Goal: Task Accomplishment & Management: Manage account settings

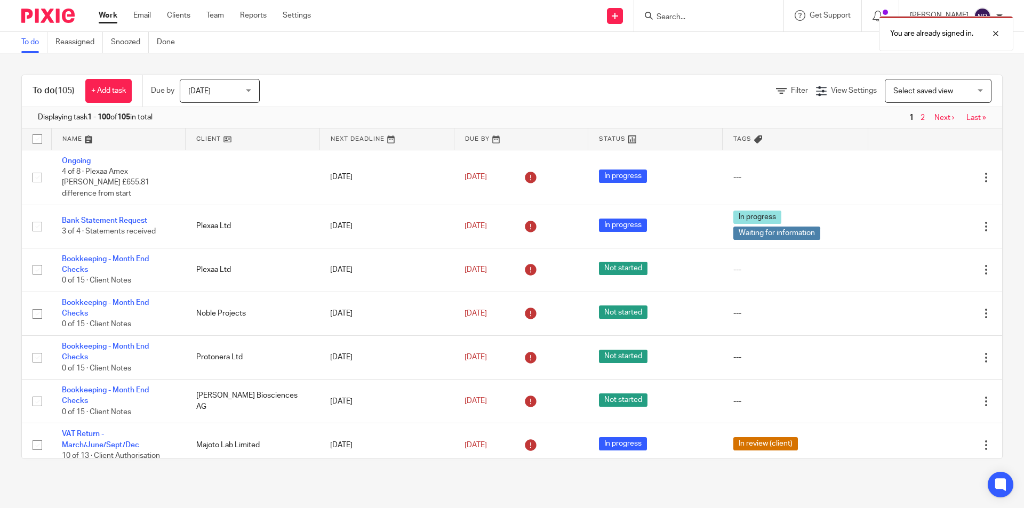
click at [696, 24] on div "You are already signed in." at bounding box center [762, 31] width 501 height 41
click at [696, 21] on div "You are already signed in." at bounding box center [762, 31] width 501 height 41
click at [680, 14] on div "You are already signed in." at bounding box center [762, 31] width 501 height 41
drag, startPoint x: 991, startPoint y: 33, endPoint x: 972, endPoint y: 35, distance: 18.8
click at [979, 35] on div at bounding box center [987, 33] width 29 height 13
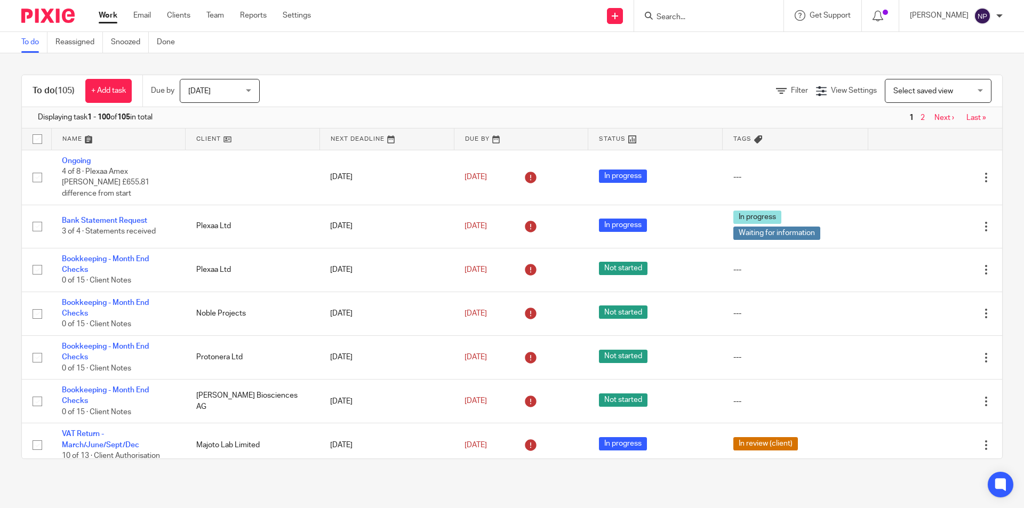
click at [674, 15] on input "Search" at bounding box center [703, 18] width 96 height 10
type input "deep"
click at [751, 55] on link at bounding box center [751, 50] width 196 height 33
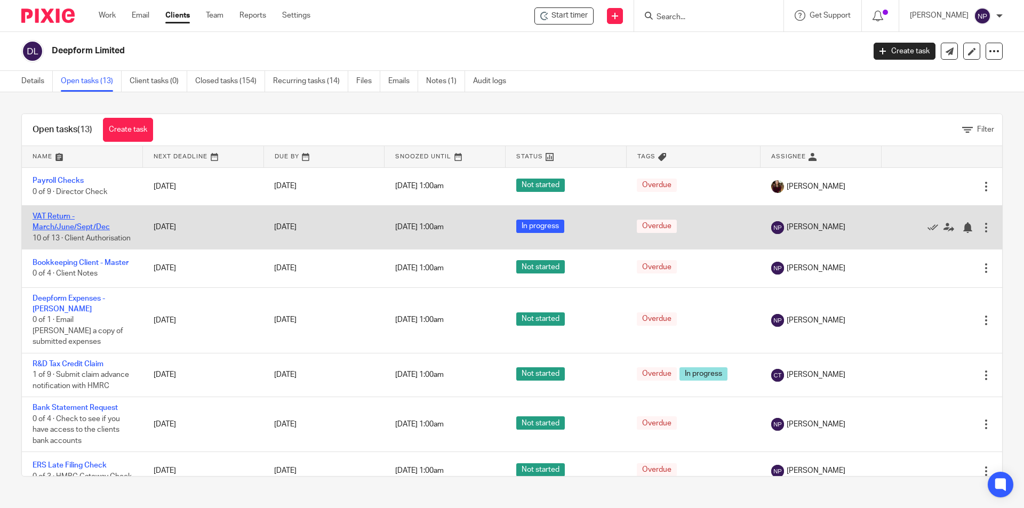
click at [53, 219] on link "VAT Return - March/June/Sept/Dec" at bounding box center [71, 222] width 77 height 18
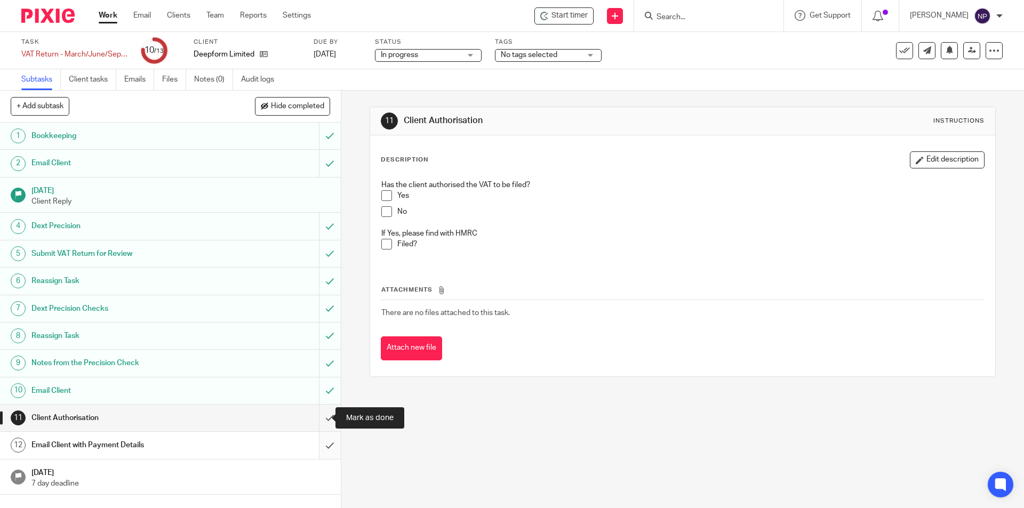
drag, startPoint x: 313, startPoint y: 414, endPoint x: 319, endPoint y: 448, distance: 34.5
click at [318, 429] on input "submit" at bounding box center [170, 418] width 341 height 27
click at [319, 450] on input "submit" at bounding box center [170, 445] width 341 height 27
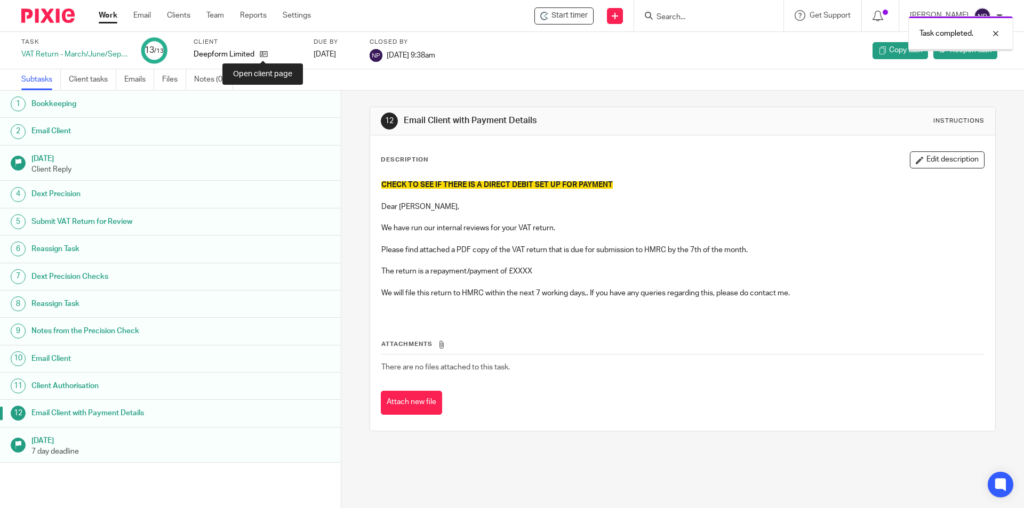
click at [264, 56] on icon at bounding box center [264, 54] width 8 height 8
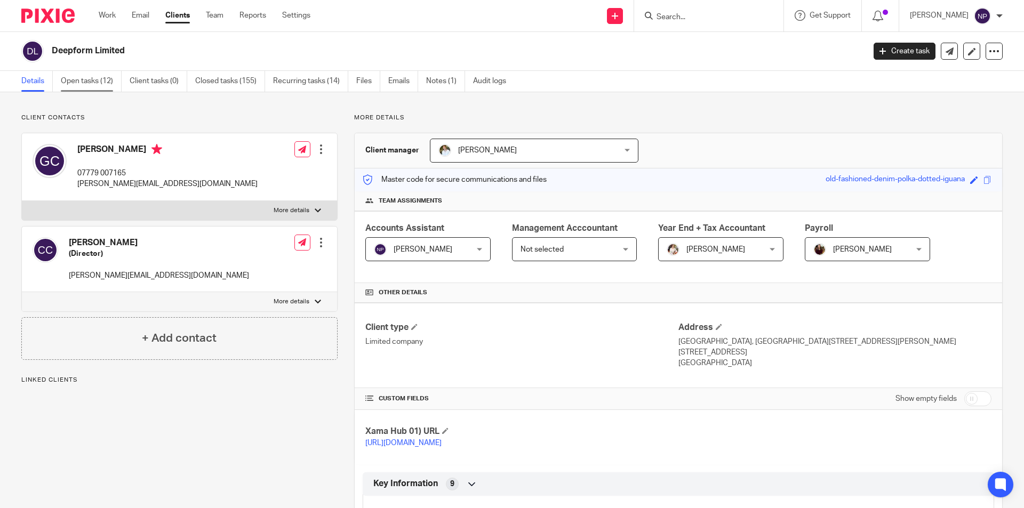
click at [98, 76] on link "Open tasks (12)" at bounding box center [91, 81] width 61 height 21
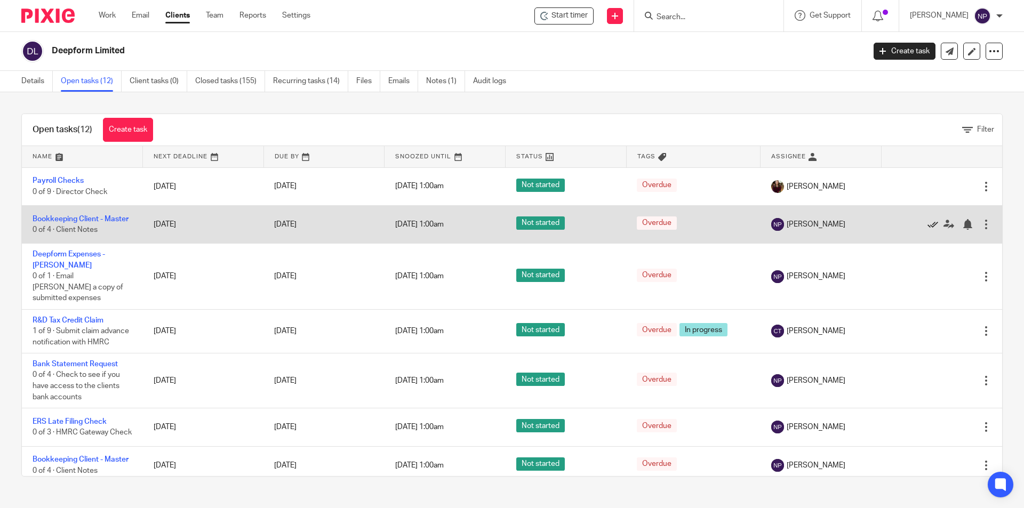
click at [927, 226] on icon at bounding box center [932, 224] width 11 height 11
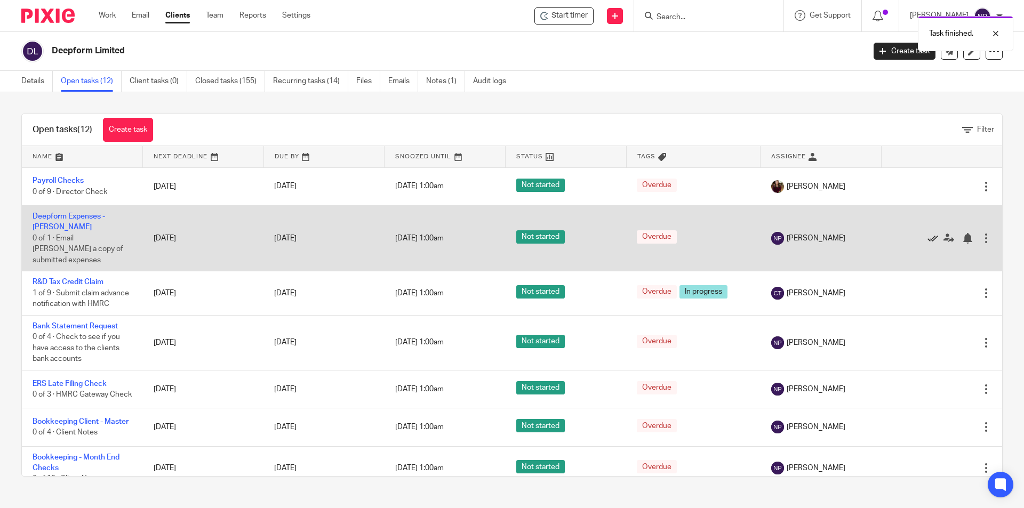
click at [927, 233] on icon at bounding box center [932, 238] width 11 height 11
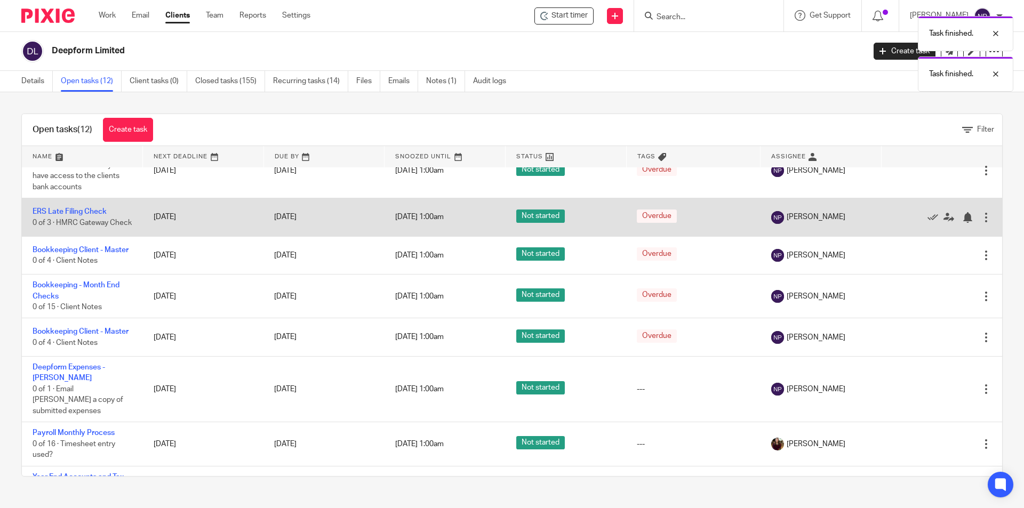
scroll to position [107, 0]
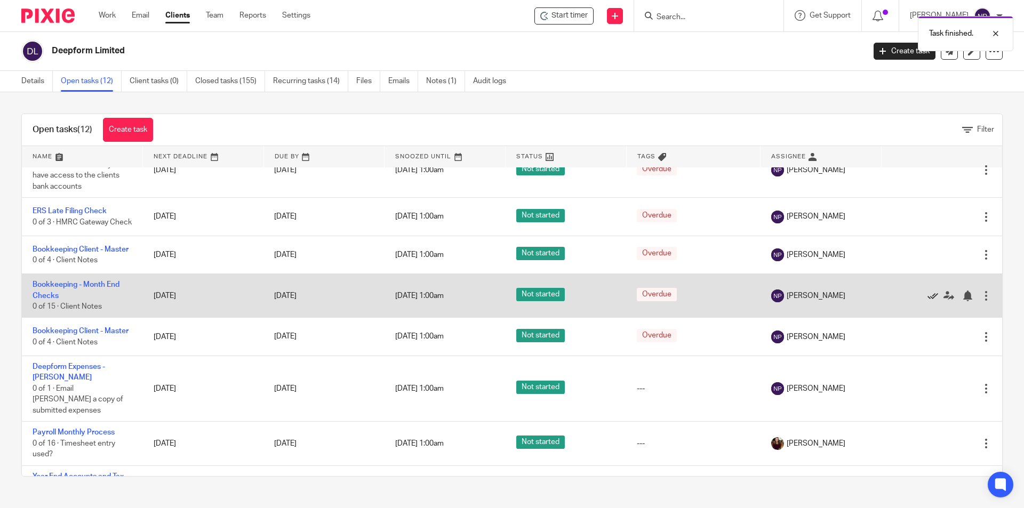
click at [927, 301] on icon at bounding box center [932, 296] width 11 height 11
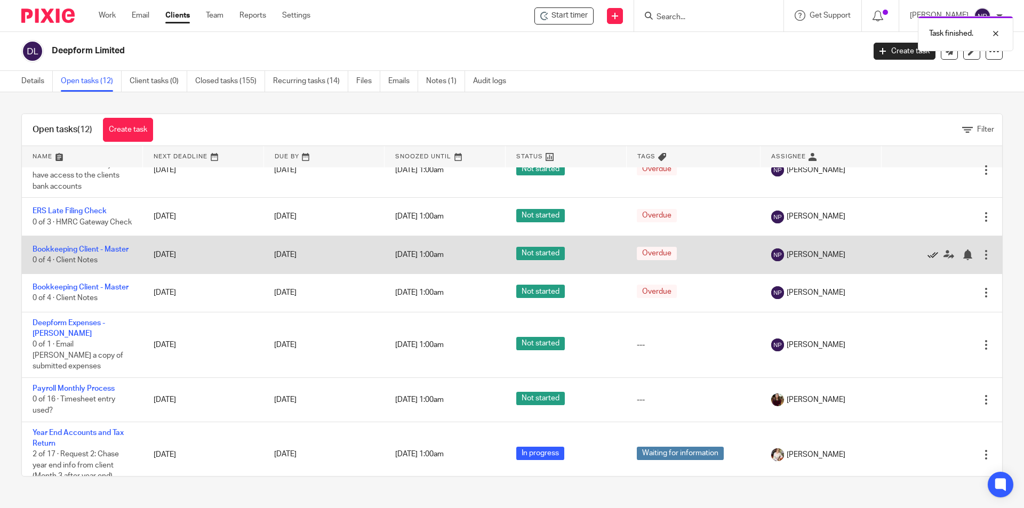
click at [927, 260] on icon at bounding box center [932, 255] width 11 height 11
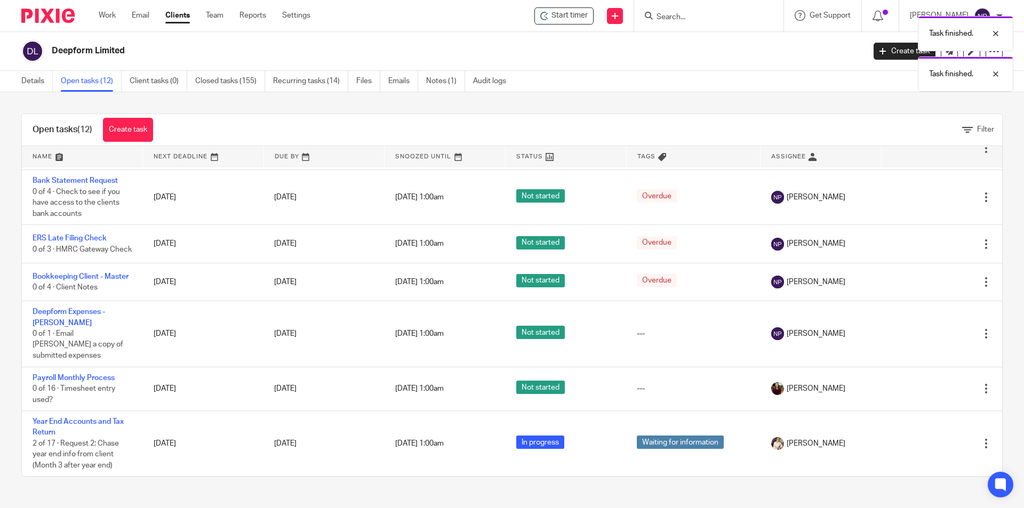
scroll to position [81, 0]
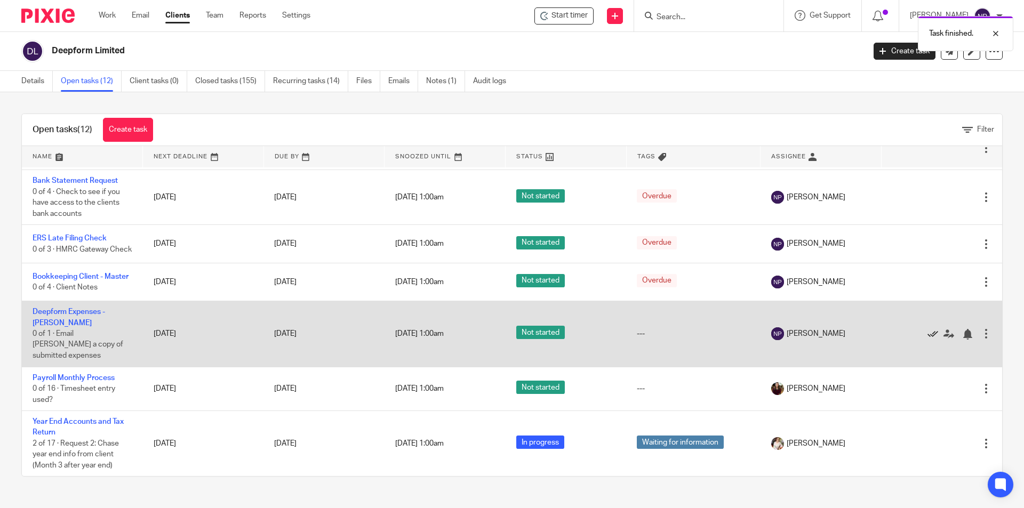
click at [927, 340] on icon at bounding box center [932, 334] width 11 height 11
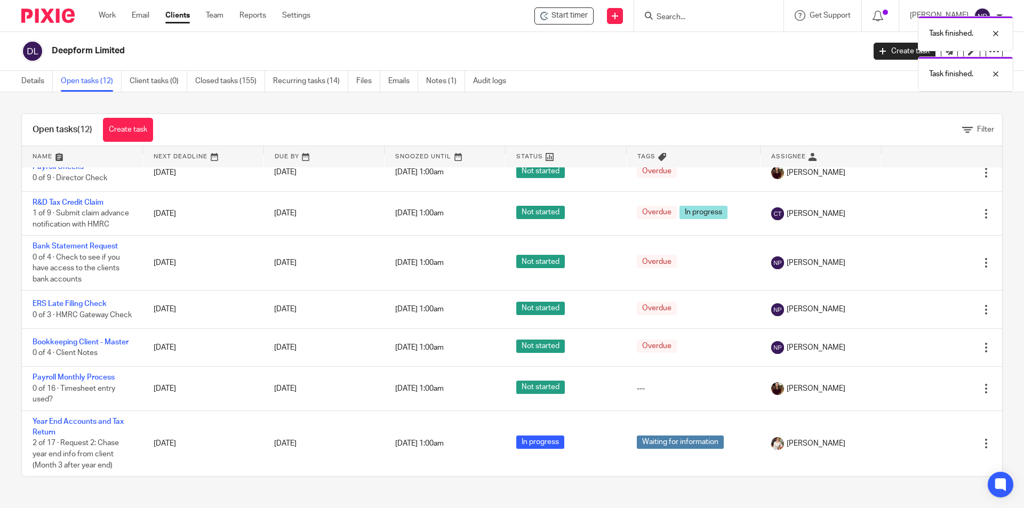
scroll to position [37, 0]
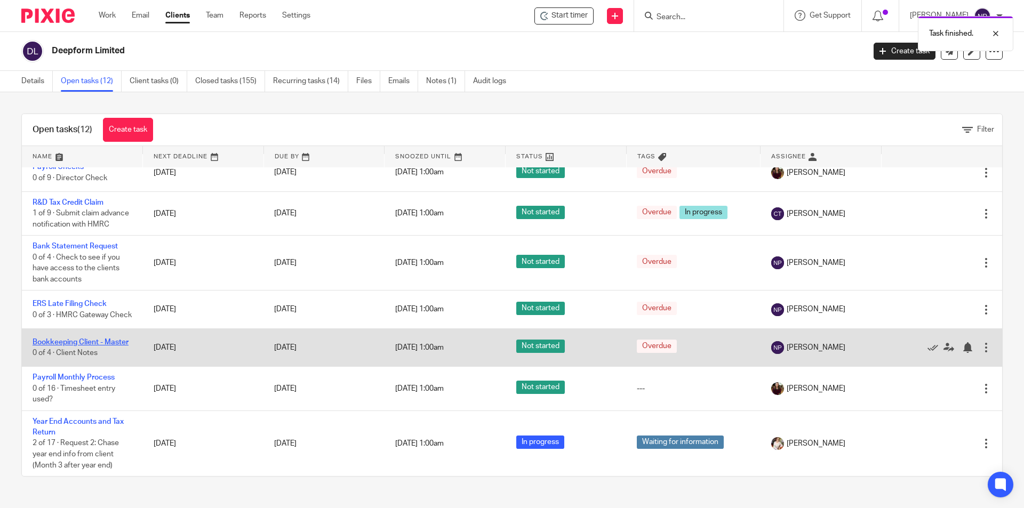
click at [87, 339] on link "Bookkeeping Client - Master" at bounding box center [81, 342] width 96 height 7
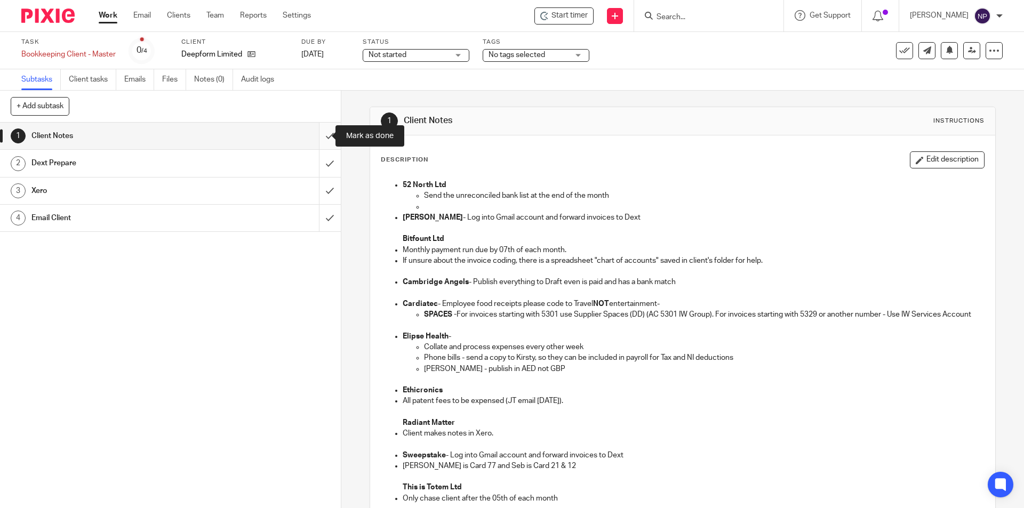
click at [315, 132] on input "submit" at bounding box center [170, 136] width 341 height 27
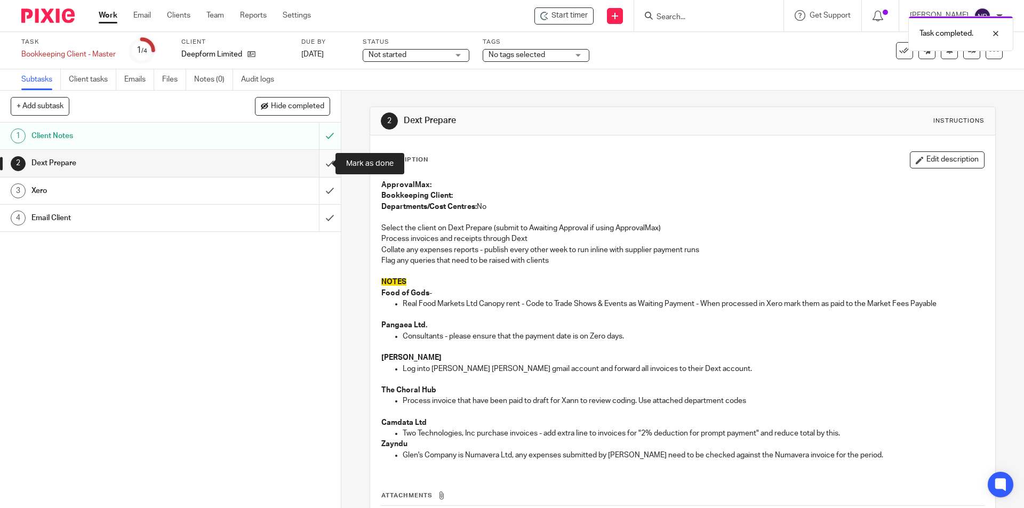
click at [318, 159] on input "submit" at bounding box center [170, 163] width 341 height 27
click at [320, 194] on input "submit" at bounding box center [170, 191] width 341 height 27
click at [319, 219] on input "submit" at bounding box center [170, 218] width 341 height 27
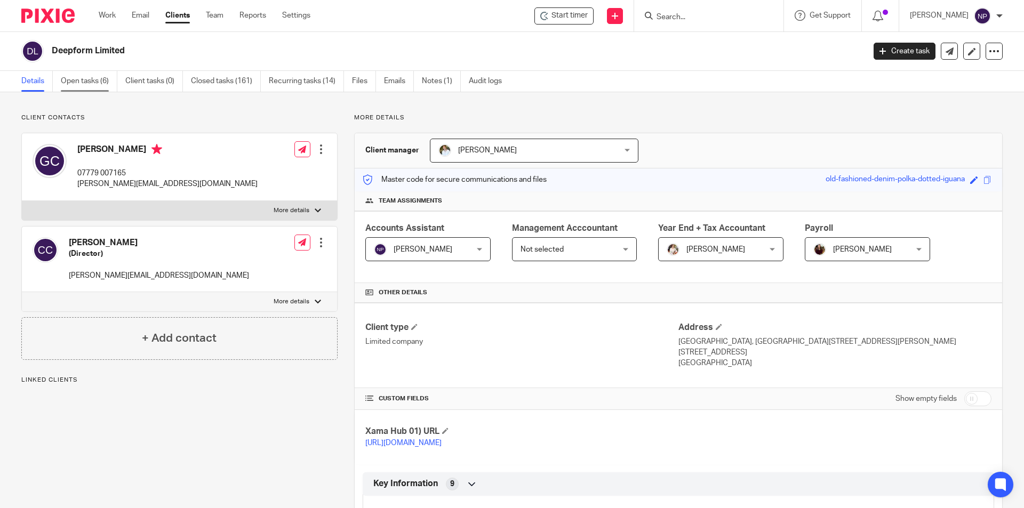
click at [91, 79] on link "Open tasks (6)" at bounding box center [89, 81] width 57 height 21
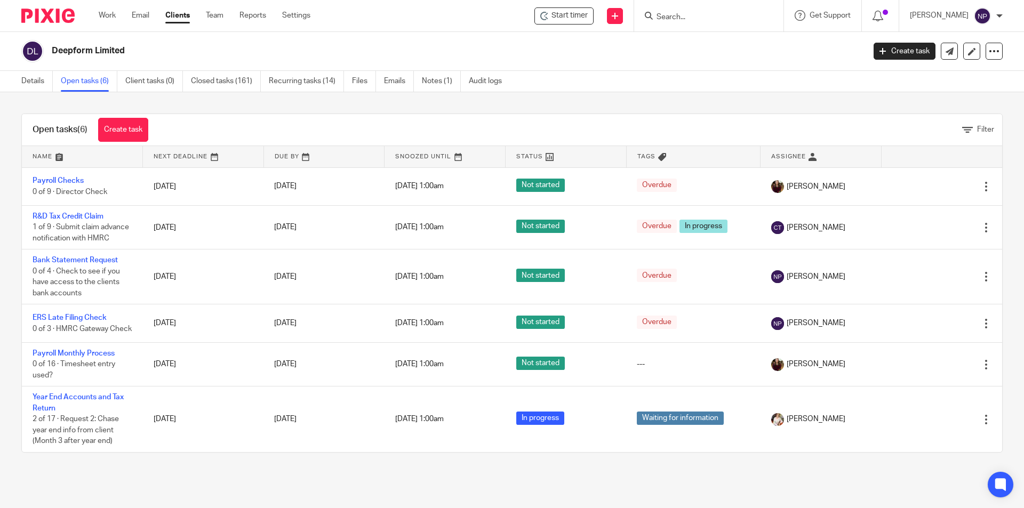
click at [665, 17] on input "Search" at bounding box center [703, 18] width 96 height 10
click at [314, 81] on link "Recurring tasks (14)" at bounding box center [306, 81] width 75 height 21
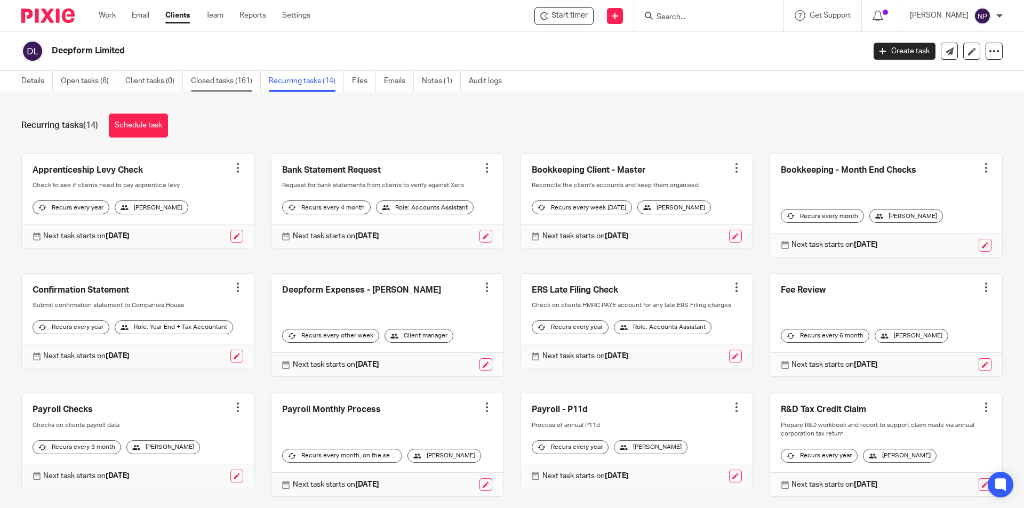
click at [203, 77] on link "Closed tasks (161)" at bounding box center [226, 81] width 70 height 21
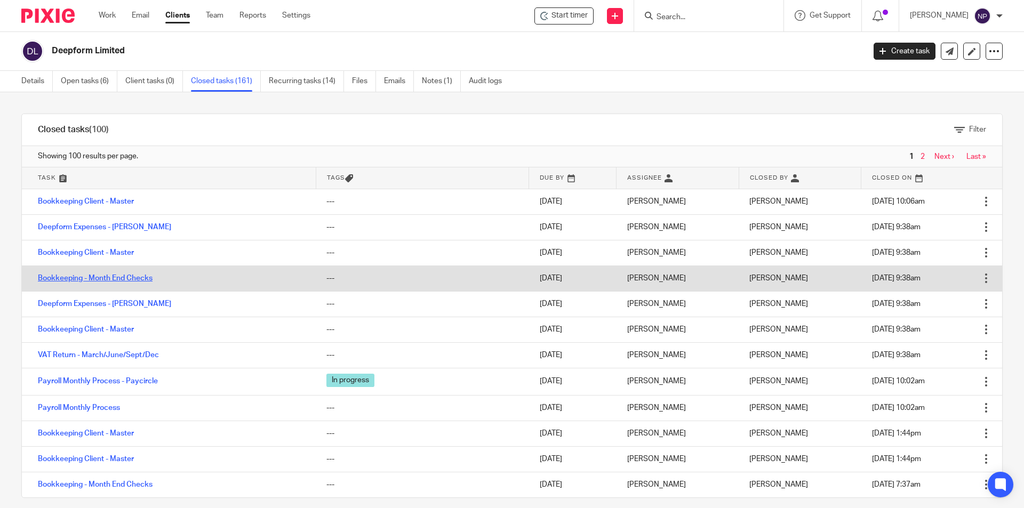
click at [125, 277] on link "Bookkeeping - Month End Checks" at bounding box center [95, 278] width 115 height 7
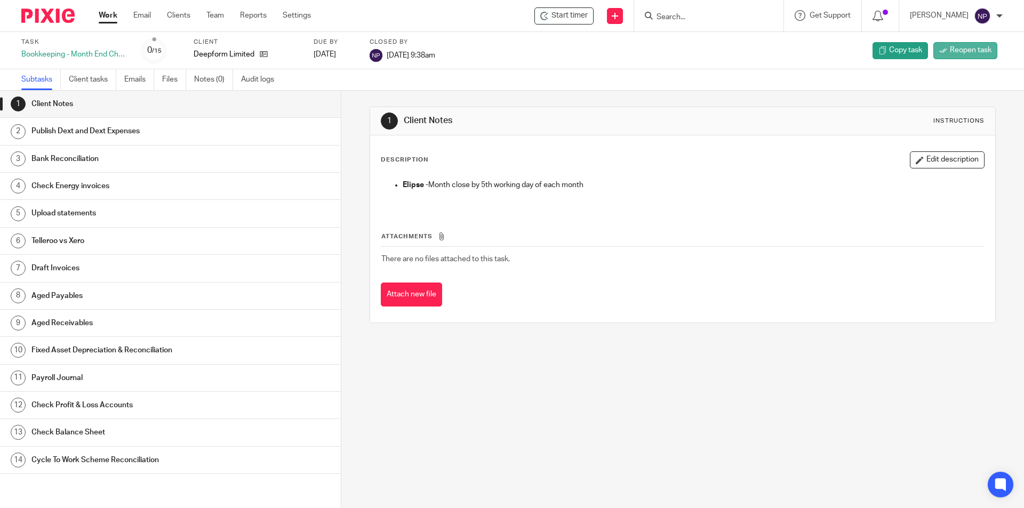
click at [951, 48] on span "Reopen task" at bounding box center [971, 50] width 42 height 11
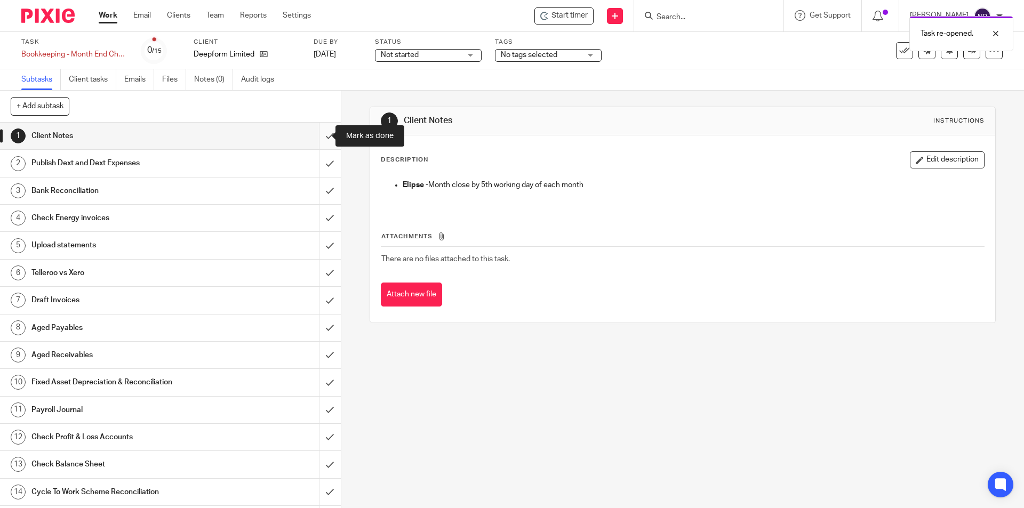
click at [322, 138] on input "submit" at bounding box center [170, 136] width 341 height 27
click at [321, 172] on input "submit" at bounding box center [170, 163] width 341 height 27
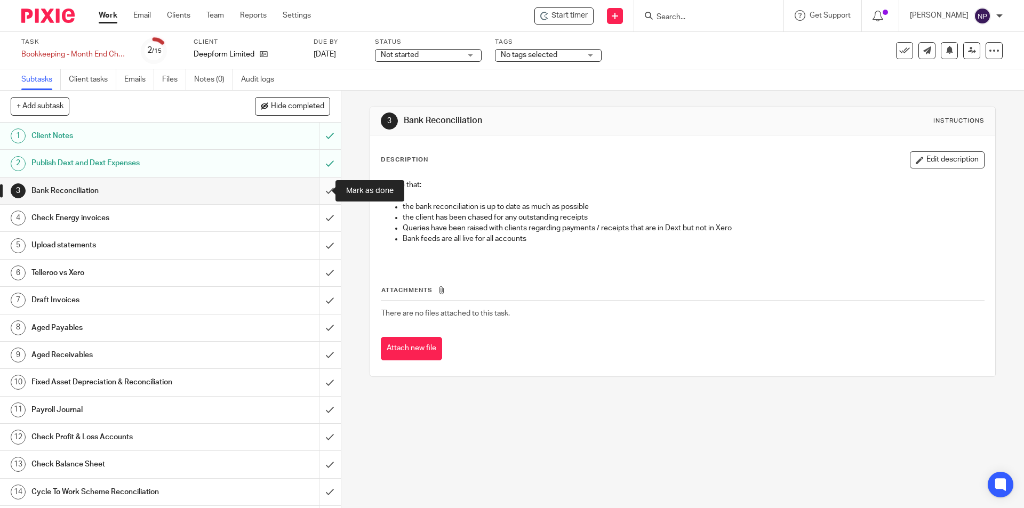
click at [319, 191] on input "submit" at bounding box center [170, 191] width 341 height 27
click at [316, 223] on input "submit" at bounding box center [170, 218] width 341 height 27
click at [313, 250] on input "submit" at bounding box center [170, 245] width 341 height 27
drag, startPoint x: 319, startPoint y: 274, endPoint x: 318, endPoint y: 291, distance: 17.6
click at [319, 274] on input "submit" at bounding box center [170, 273] width 341 height 27
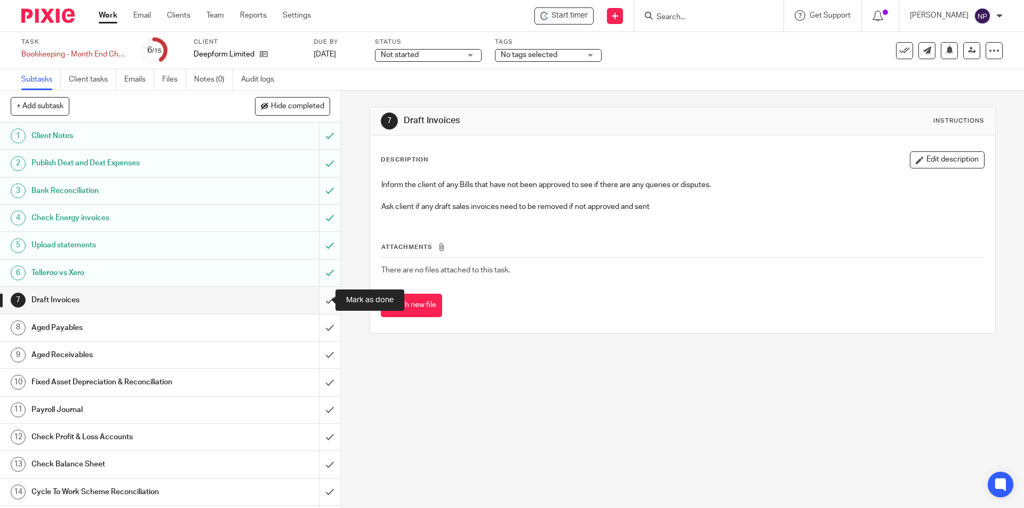
click at [320, 302] on input "submit" at bounding box center [170, 300] width 341 height 27
click at [319, 329] on input "submit" at bounding box center [170, 328] width 341 height 27
click at [320, 345] on input "submit" at bounding box center [170, 355] width 341 height 27
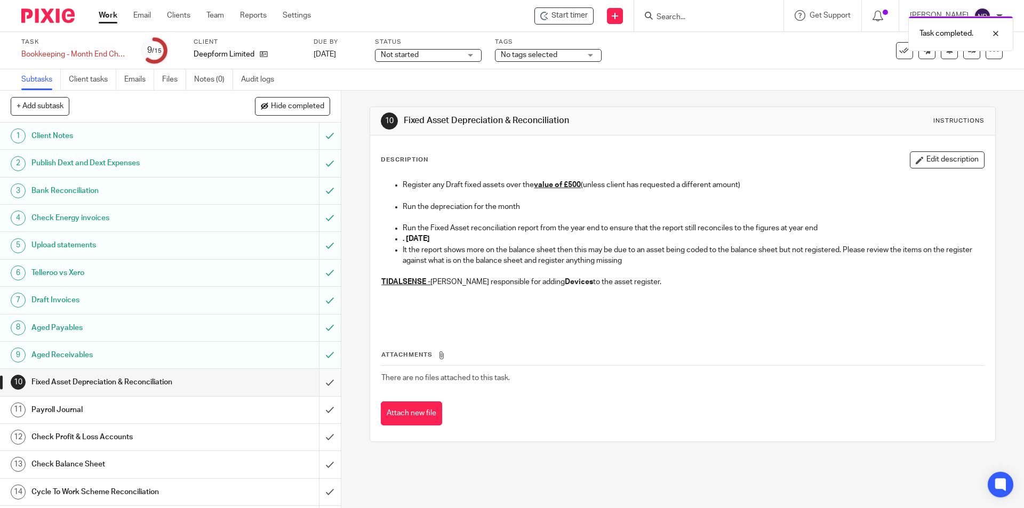
click at [310, 378] on input "submit" at bounding box center [170, 382] width 341 height 27
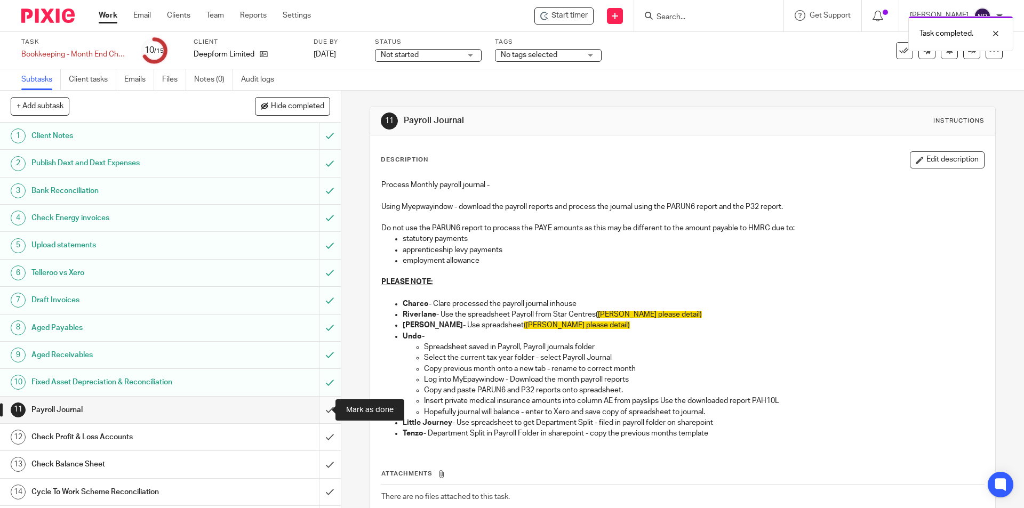
click at [325, 403] on input "submit" at bounding box center [170, 410] width 341 height 27
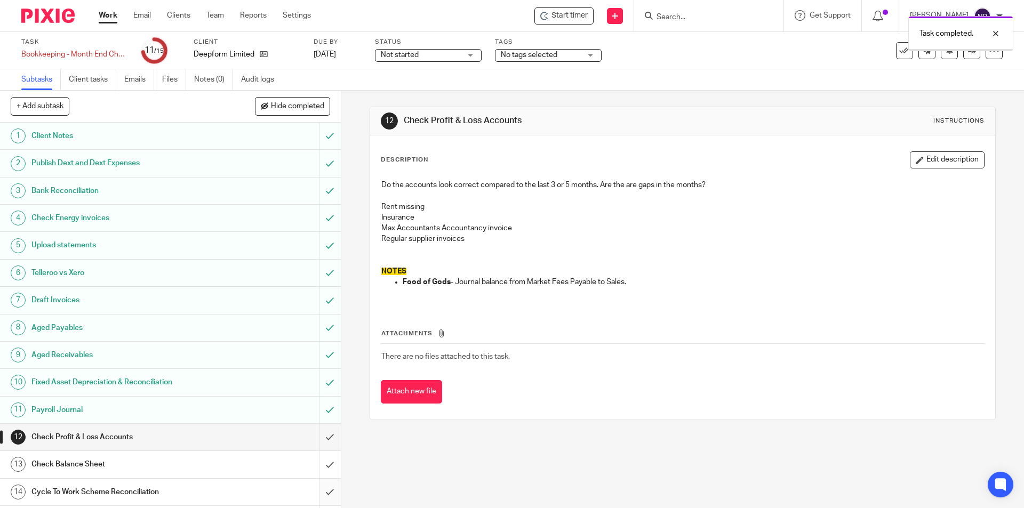
scroll to position [25, 0]
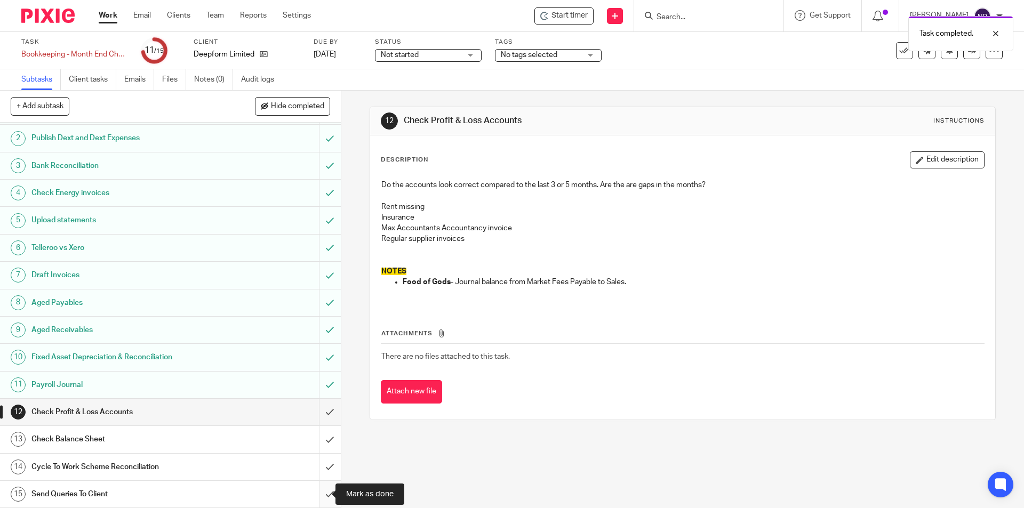
click at [322, 487] on input "submit" at bounding box center [170, 494] width 341 height 27
drag, startPoint x: 318, startPoint y: 469, endPoint x: 323, endPoint y: 443, distance: 26.7
click at [319, 468] on input "submit" at bounding box center [170, 467] width 341 height 27
click at [323, 443] on input "submit" at bounding box center [170, 439] width 341 height 27
click at [323, 416] on input "submit" at bounding box center [170, 412] width 341 height 27
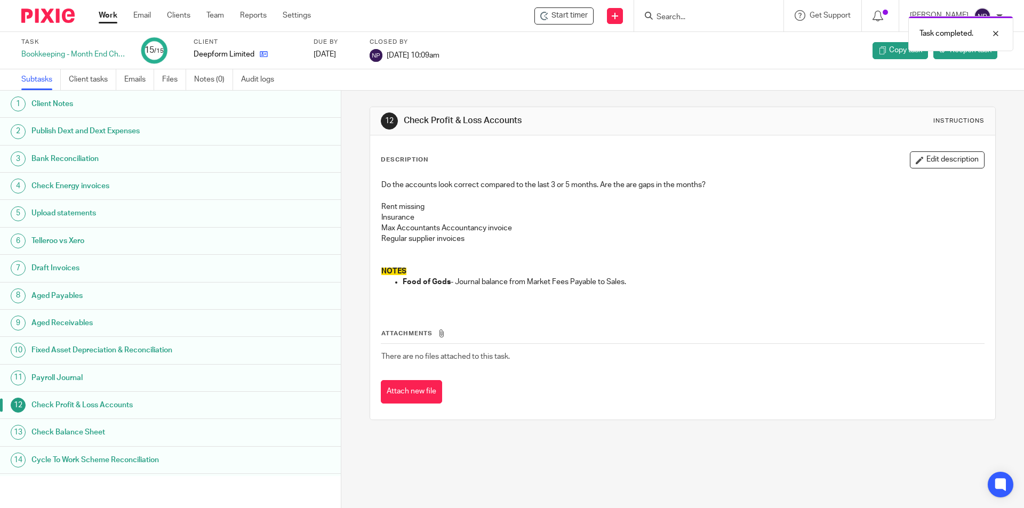
click at [267, 50] on icon at bounding box center [264, 54] width 8 height 8
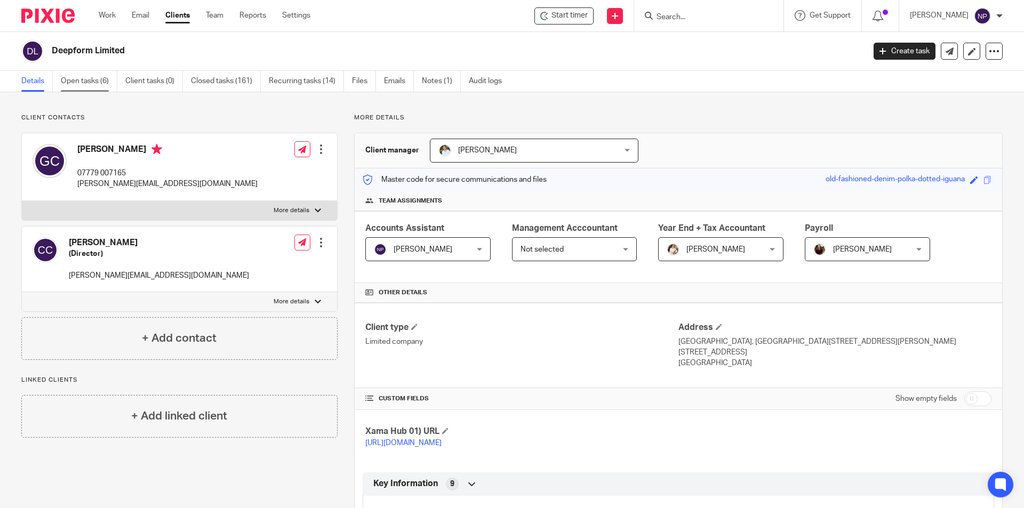
click at [98, 81] on link "Open tasks (6)" at bounding box center [89, 81] width 57 height 21
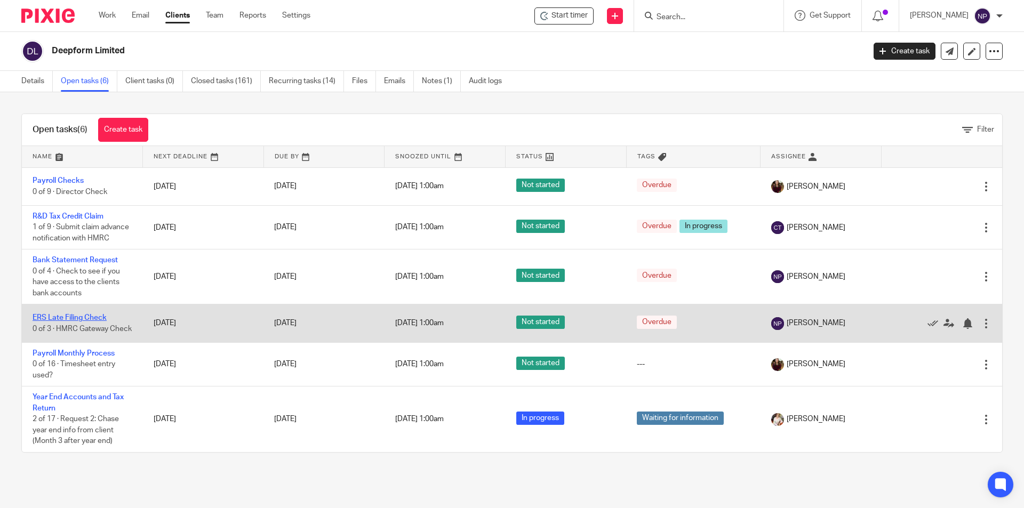
click at [96, 321] on link "ERS Late Filing Check" at bounding box center [70, 317] width 74 height 7
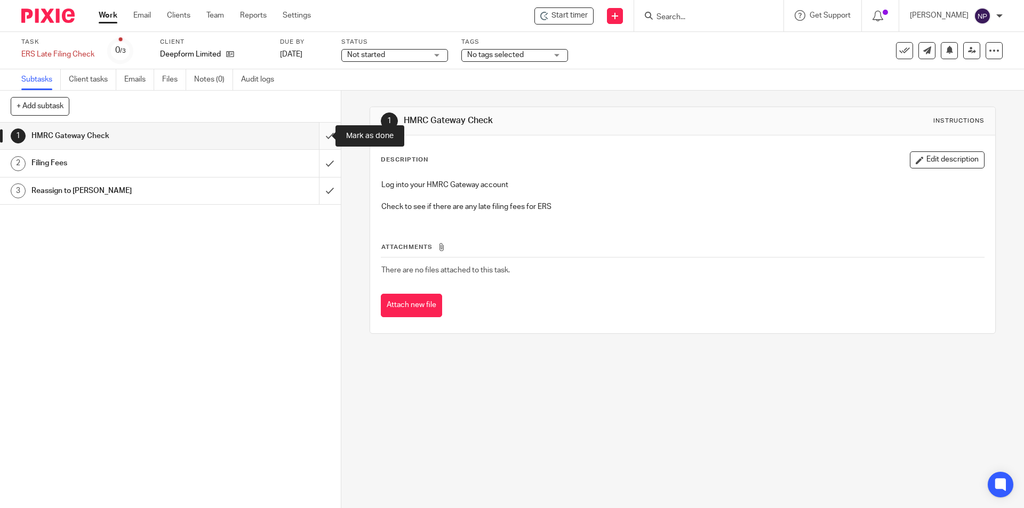
click at [325, 139] on input "submit" at bounding box center [170, 136] width 341 height 27
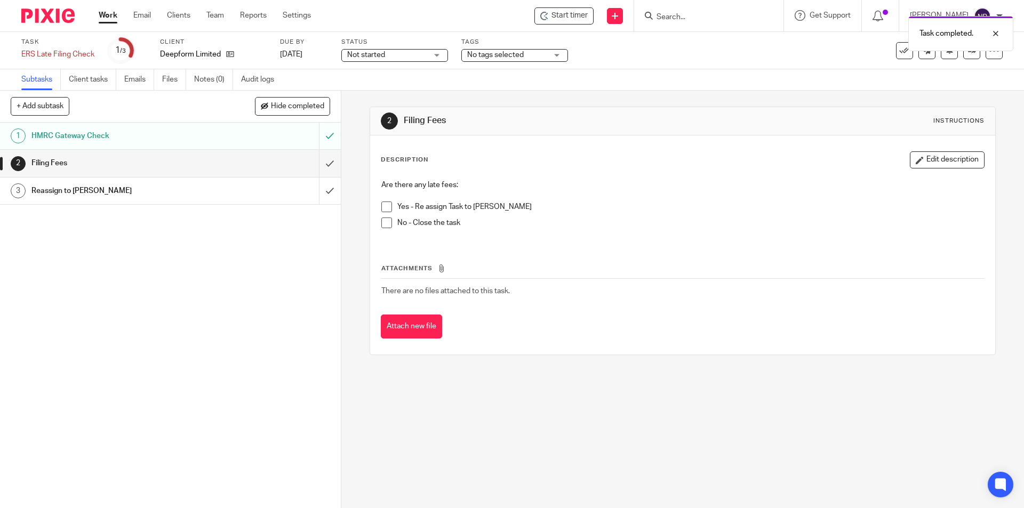
drag, startPoint x: 384, startPoint y: 221, endPoint x: 347, endPoint y: 215, distance: 37.8
click at [382, 221] on span at bounding box center [386, 223] width 11 height 11
click at [320, 157] on input "submit" at bounding box center [170, 163] width 341 height 27
click at [317, 182] on input "submit" at bounding box center [170, 191] width 341 height 27
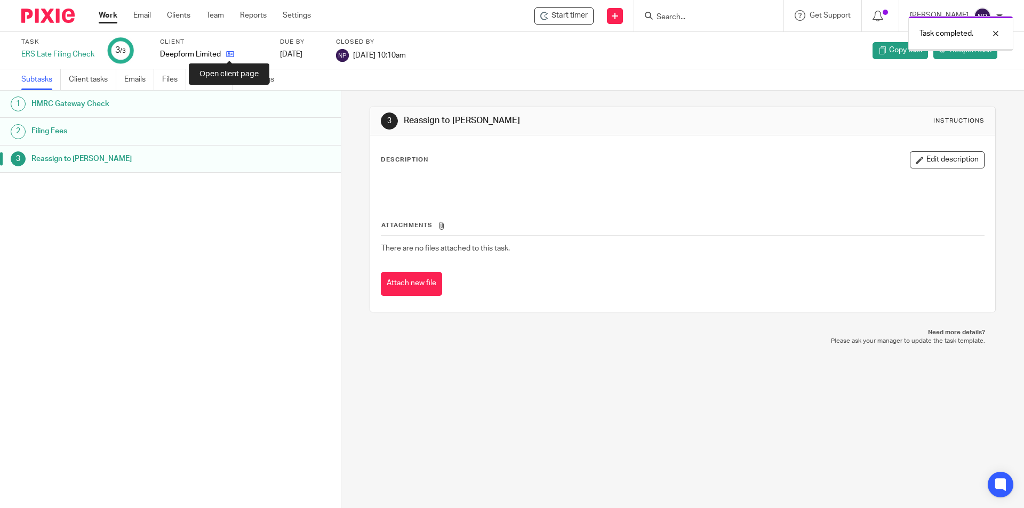
click at [232, 54] on icon at bounding box center [230, 54] width 8 height 8
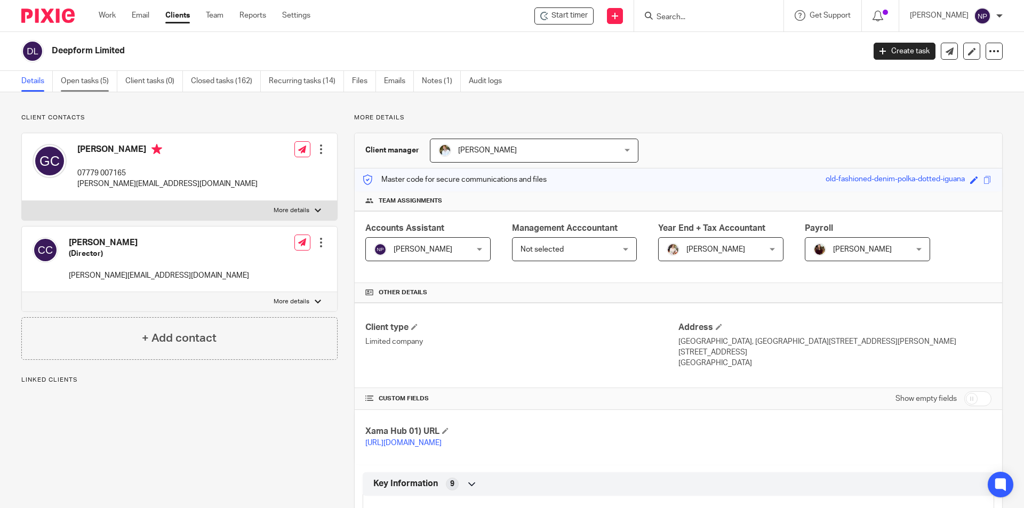
click at [102, 87] on link "Open tasks (5)" at bounding box center [89, 81] width 57 height 21
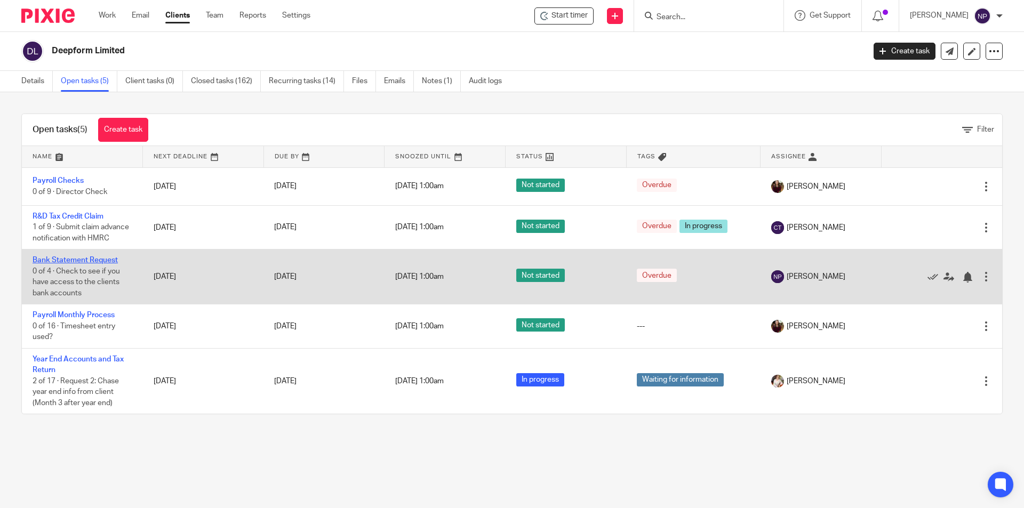
click at [94, 264] on link "Bank Statement Request" at bounding box center [75, 259] width 85 height 7
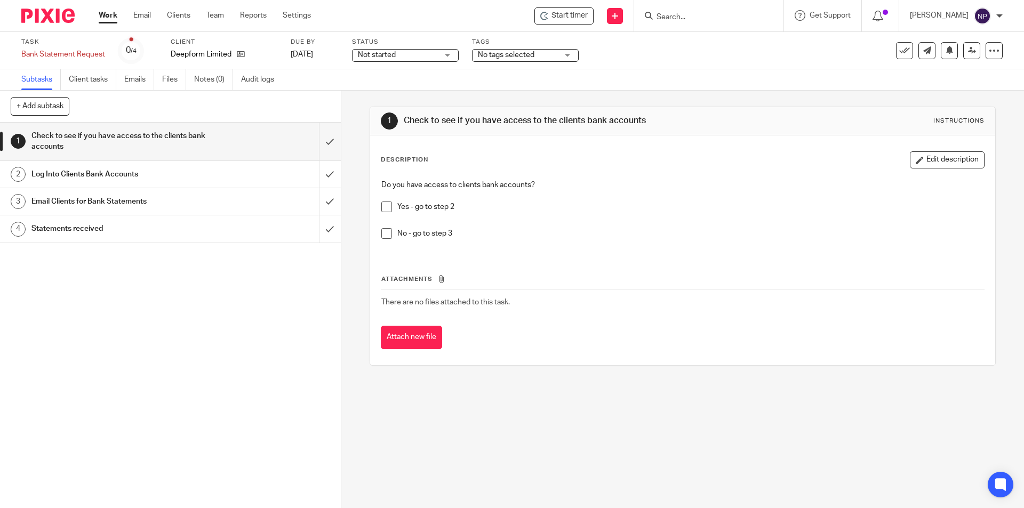
click at [386, 232] on span at bounding box center [386, 233] width 11 height 11
click at [314, 137] on input "submit" at bounding box center [170, 142] width 341 height 38
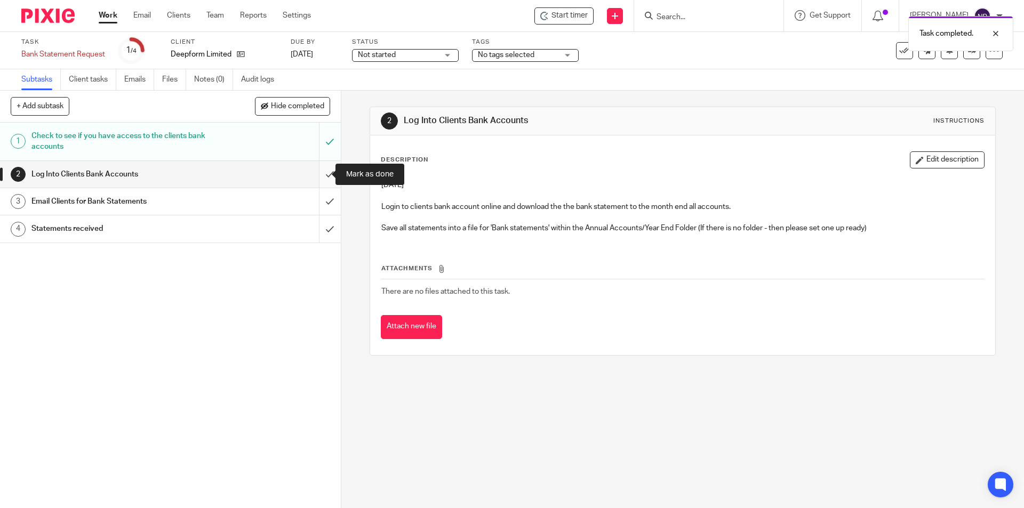
click at [323, 166] on input "submit" at bounding box center [170, 174] width 341 height 27
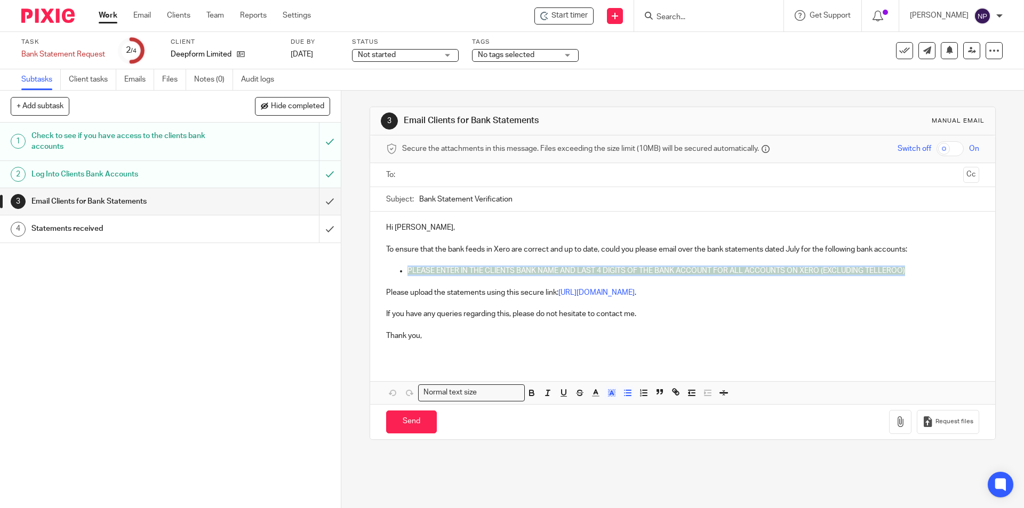
drag, startPoint x: 423, startPoint y: 269, endPoint x: 905, endPoint y: 268, distance: 482.0
click at [905, 268] on ul "PLEASE ENTER IN THE CLIENTS BANK NAME AND LAST 4 DIGITS OF THE BANK ACCOUNT FOR…" at bounding box center [682, 271] width 592 height 11
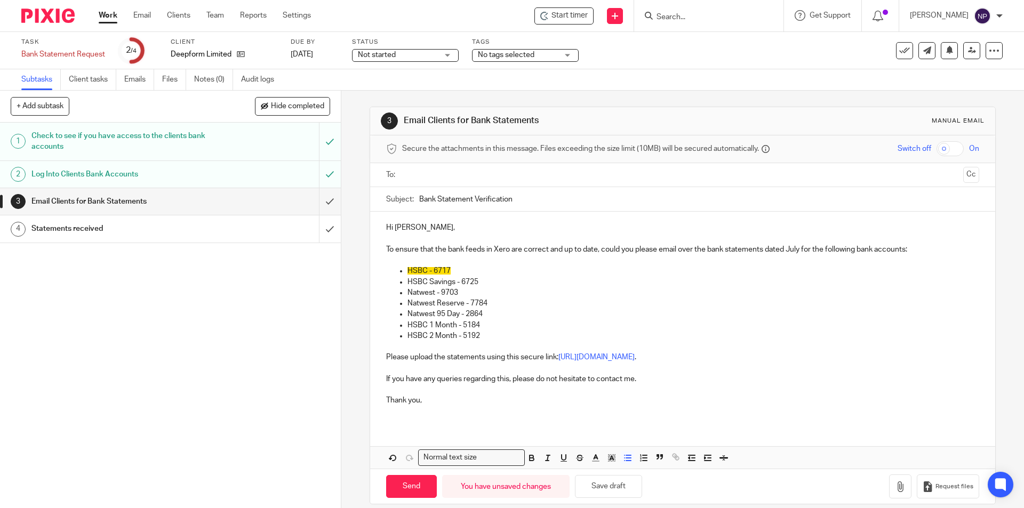
click at [470, 403] on p "Thank you," at bounding box center [682, 400] width 592 height 11
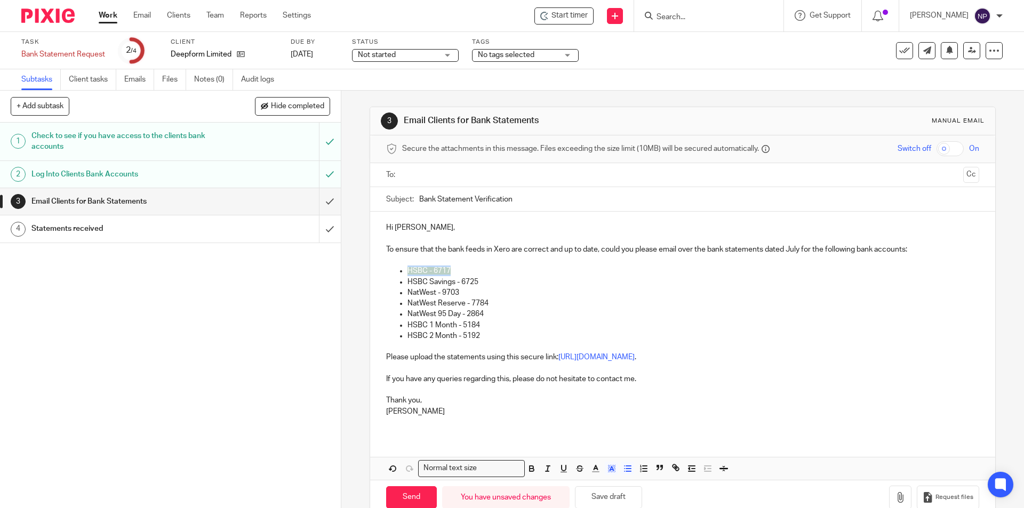
drag, startPoint x: 455, startPoint y: 267, endPoint x: 403, endPoint y: 271, distance: 52.4
click at [403, 271] on ul "HSBC - 6717 HSBC Savings - 6725 NatWest - 9703 NatWest Reserve - 7784 NatWest 9…" at bounding box center [682, 304] width 592 height 76
click at [611, 471] on icon "button" at bounding box center [612, 469] width 10 height 10
click at [584, 479] on div "Compact color picker" at bounding box center [625, 493] width 133 height 36
click at [586, 484] on li "color:#FFFFFF" at bounding box center [588, 482] width 8 height 8
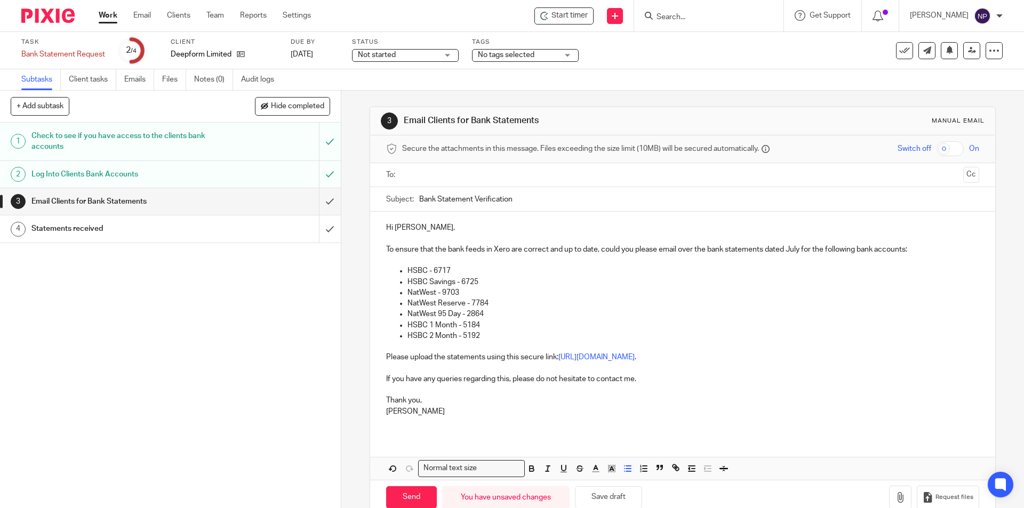
click at [574, 303] on p "NatWest Reserve - 7784" at bounding box center [692, 303] width 571 height 11
click at [478, 170] on input "text" at bounding box center [682, 175] width 552 height 12
click at [528, 321] on p "NatWest 95 Day - 2864" at bounding box center [692, 316] width 571 height 11
click at [411, 495] on input "Send" at bounding box center [411, 499] width 51 height 23
type input "Sent"
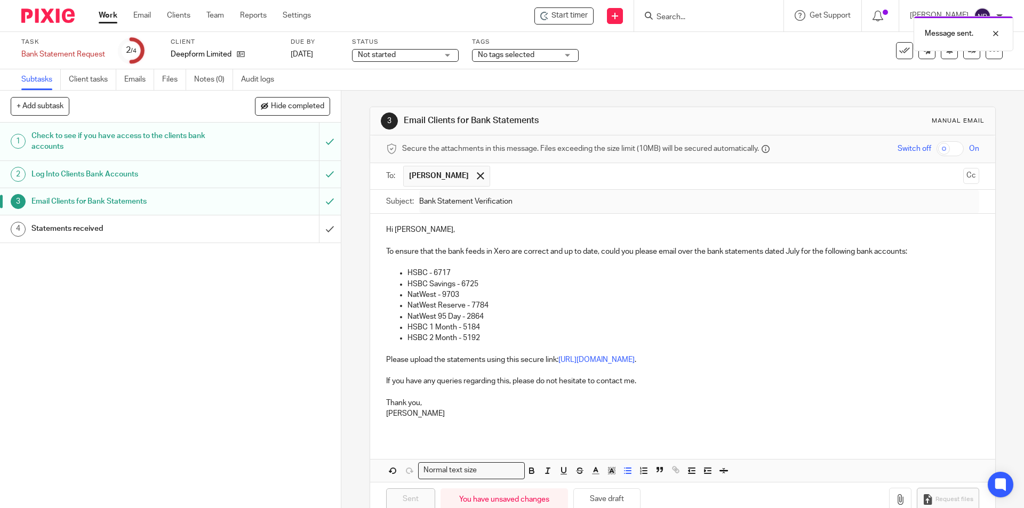
click at [439, 54] on div "Not started Not started" at bounding box center [405, 55] width 107 height 13
drag, startPoint x: 421, startPoint y: 85, endPoint x: 477, endPoint y: 76, distance: 56.7
click at [421, 86] on li "In progress" at bounding box center [405, 94] width 106 height 22
drag, startPoint x: 530, startPoint y: 46, endPoint x: 533, endPoint y: 53, distance: 6.9
click at [532, 47] on div "Message sent." at bounding box center [762, 31] width 501 height 41
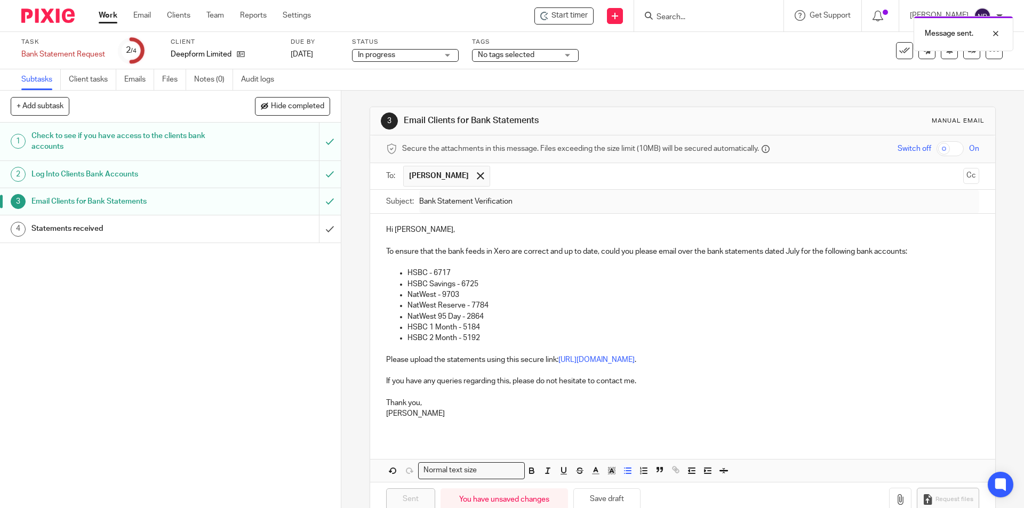
click at [535, 53] on span "No tags selected" at bounding box center [518, 55] width 80 height 11
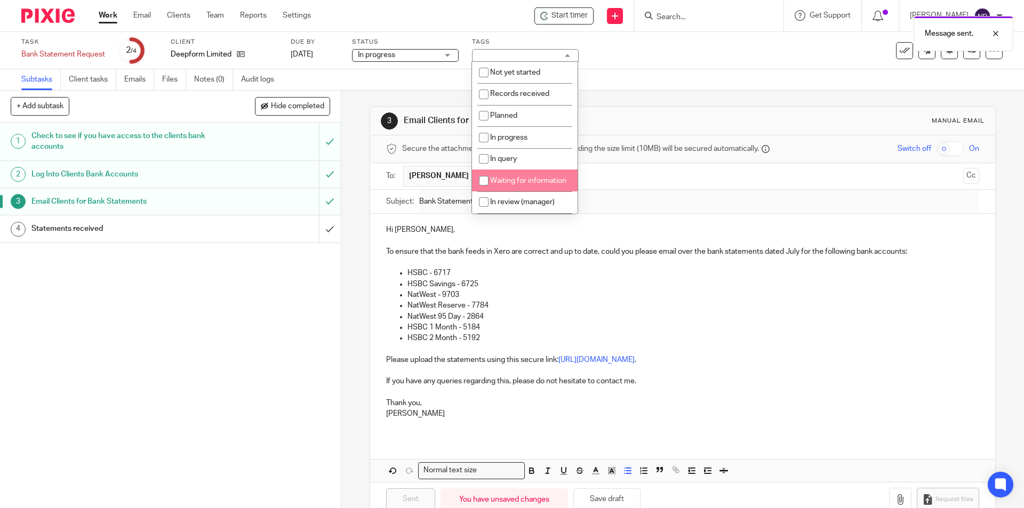
click at [533, 183] on li "Waiting for information" at bounding box center [525, 181] width 106 height 22
checkbox input "true"
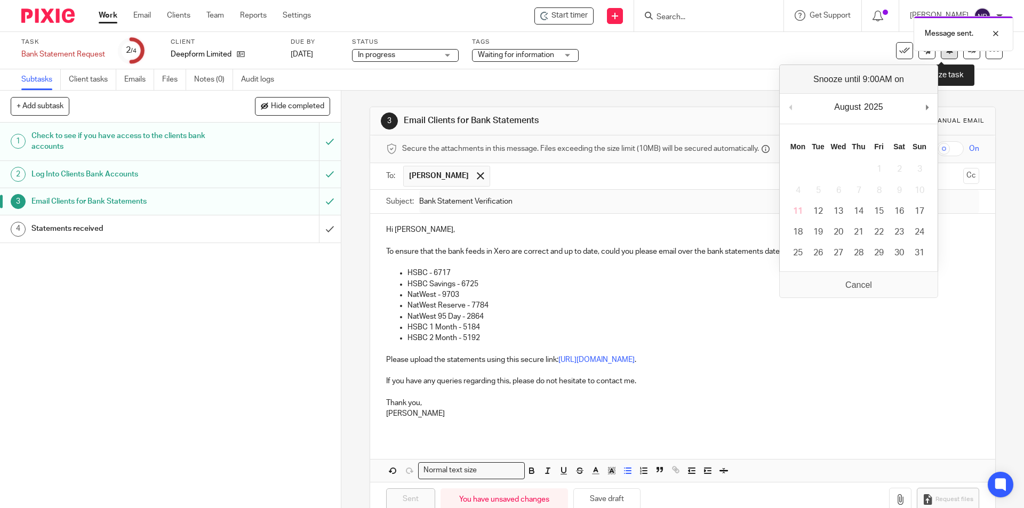
click at [943, 55] on button at bounding box center [948, 50] width 17 height 17
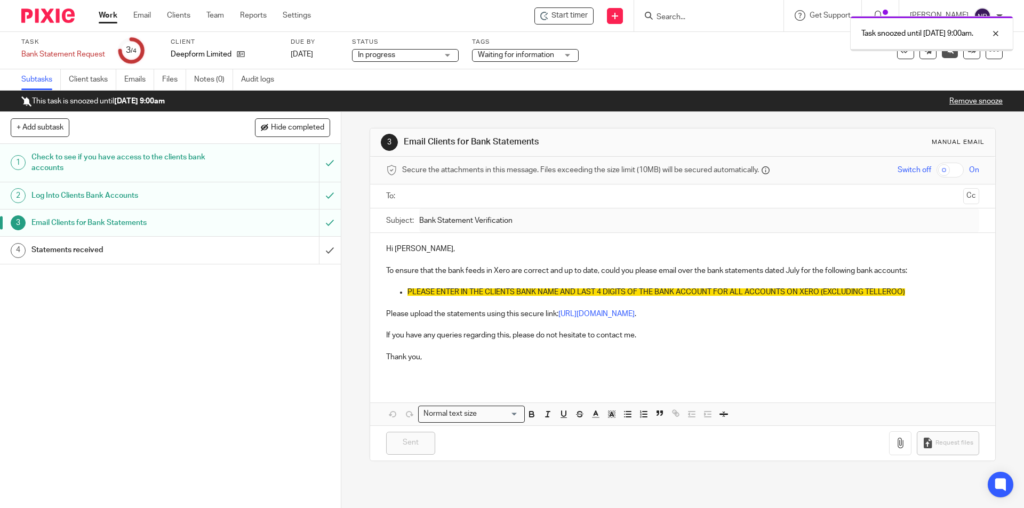
click at [246, 56] on div "Deepform Limited" at bounding box center [224, 54] width 107 height 11
click at [242, 55] on icon at bounding box center [241, 54] width 8 height 8
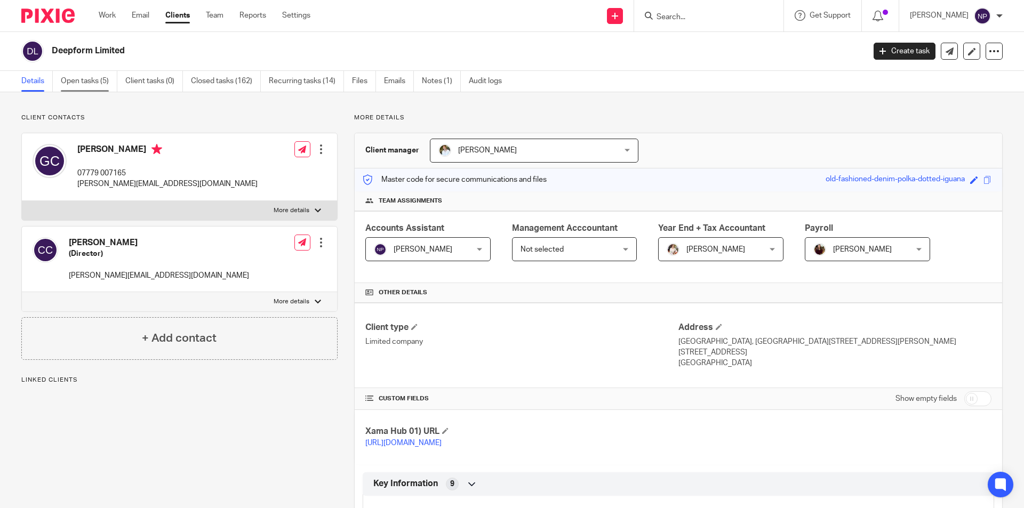
click at [95, 87] on link "Open tasks (5)" at bounding box center [89, 81] width 57 height 21
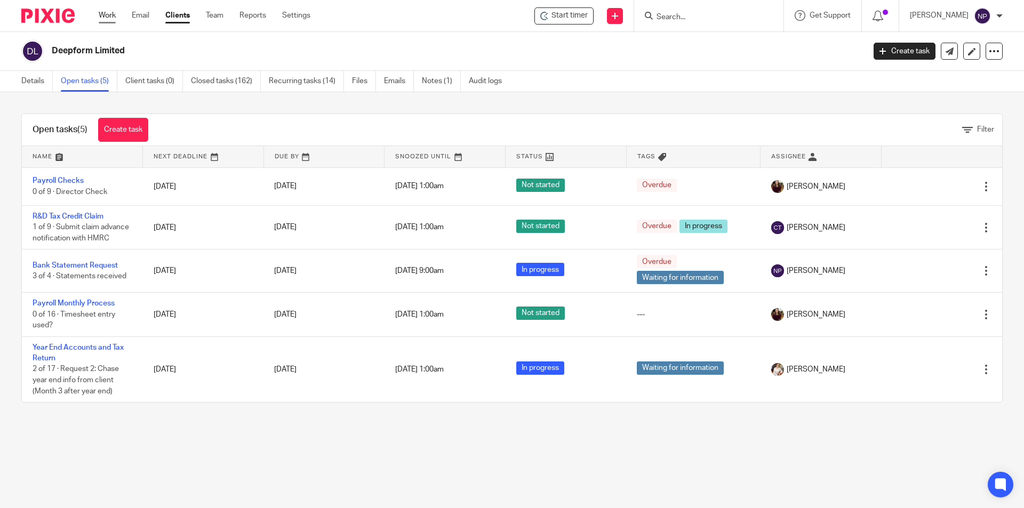
click at [112, 13] on link "Work" at bounding box center [107, 15] width 17 height 11
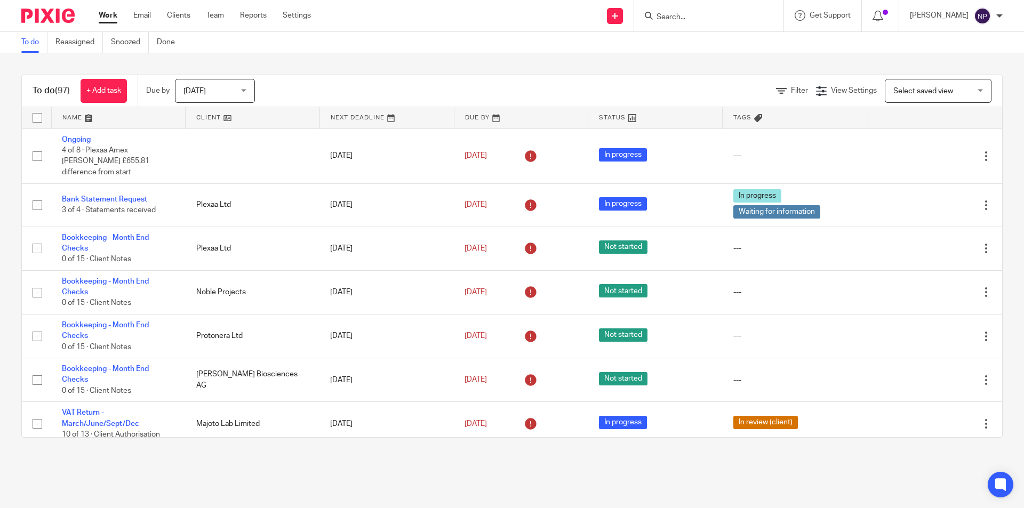
click at [702, 26] on div at bounding box center [708, 15] width 149 height 31
click at [699, 21] on input "Search" at bounding box center [703, 18] width 96 height 10
